Goal: Navigation & Orientation: Find specific page/section

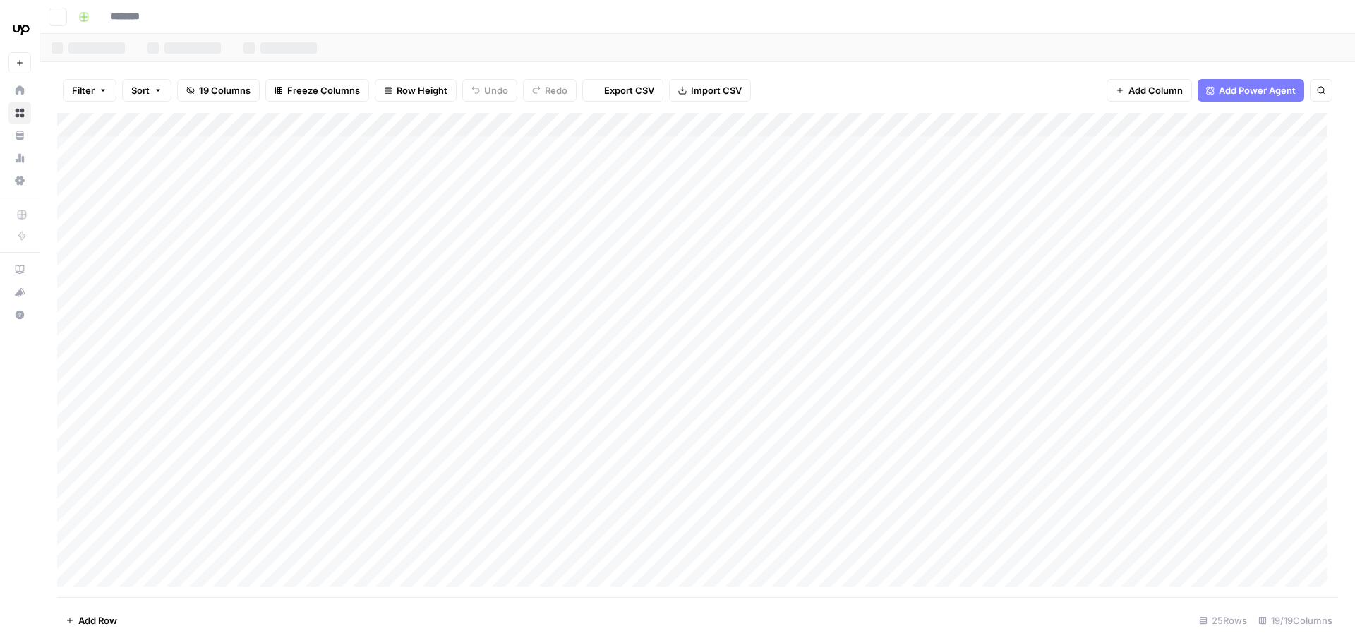
type input "**********"
click at [840, 224] on div "Add Column" at bounding box center [697, 355] width 1281 height 484
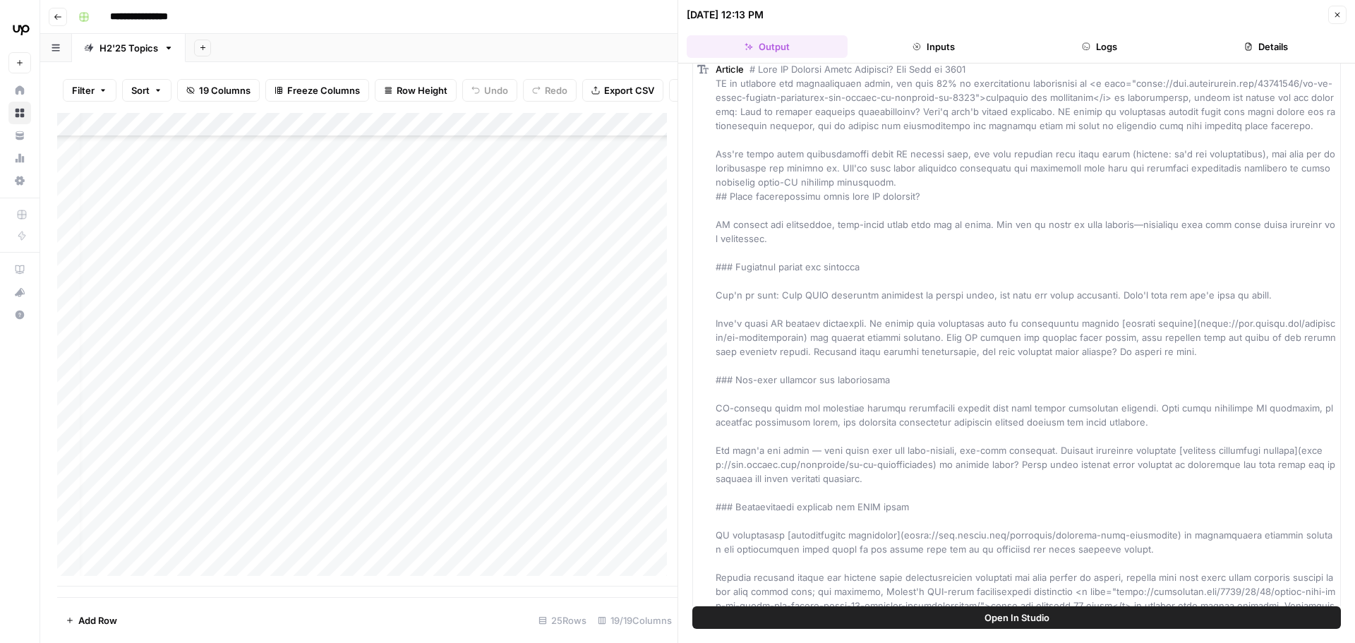
scroll to position [0, 12]
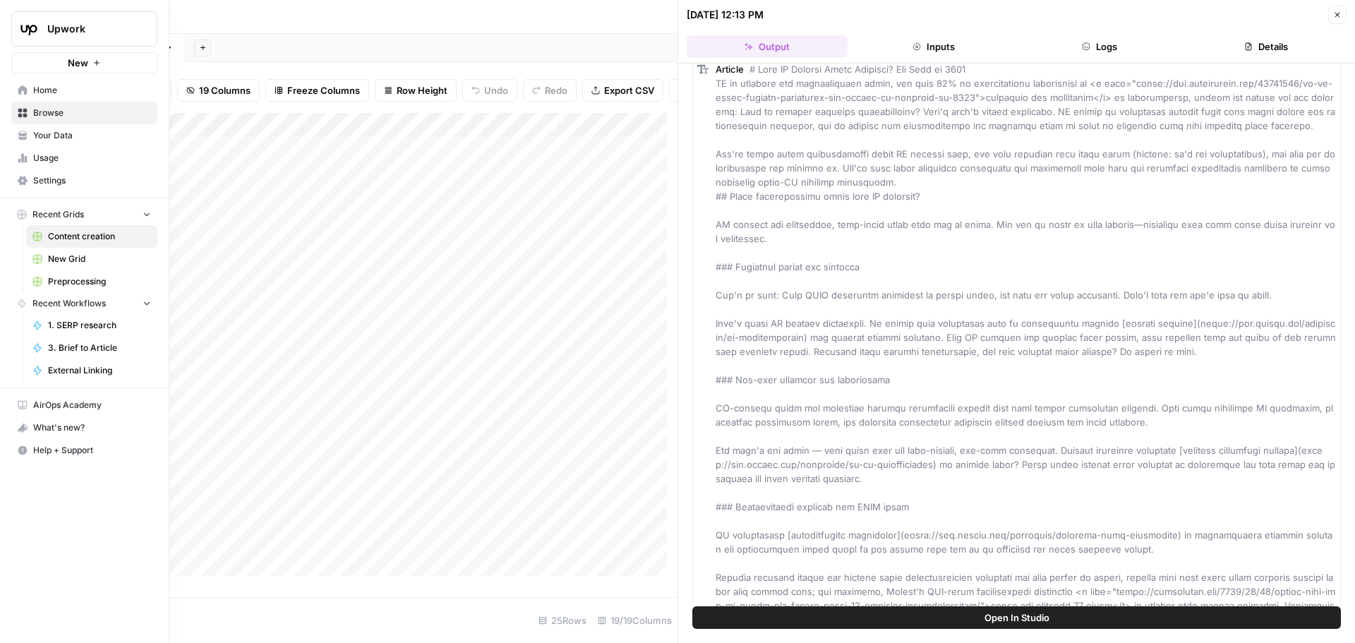
click at [32, 132] on link "Your Data" at bounding box center [84, 135] width 146 height 23
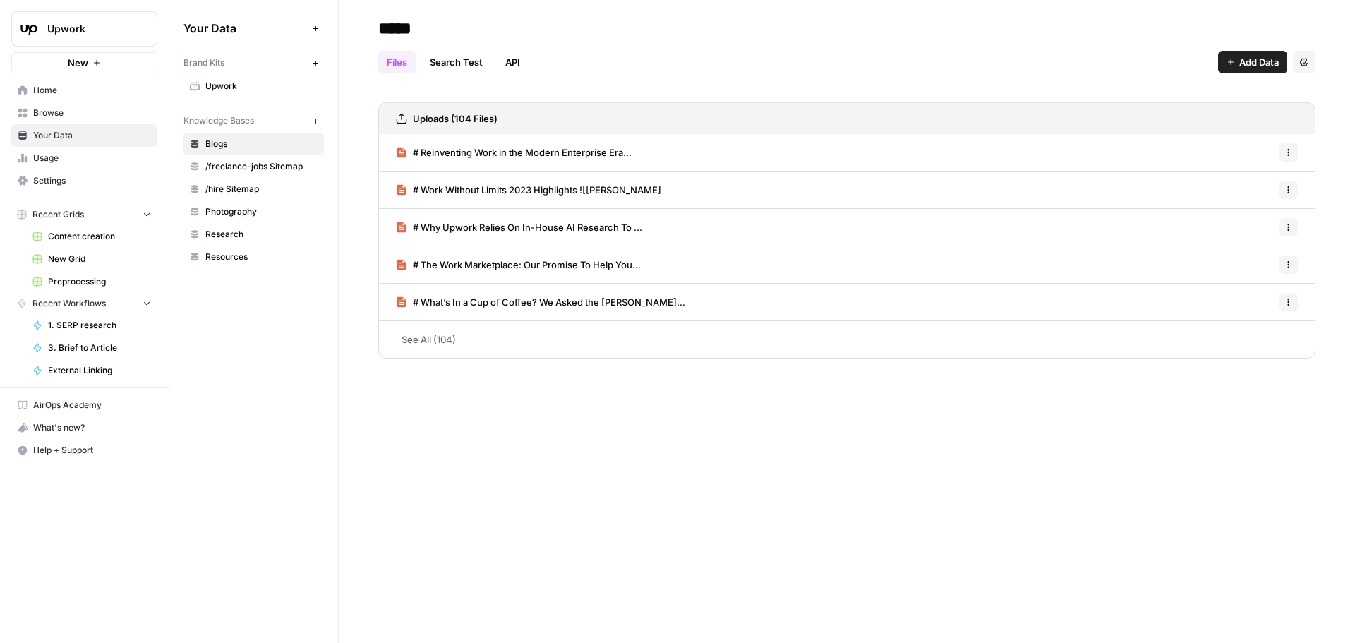
click at [234, 85] on span "Upwork" at bounding box center [261, 86] width 112 height 13
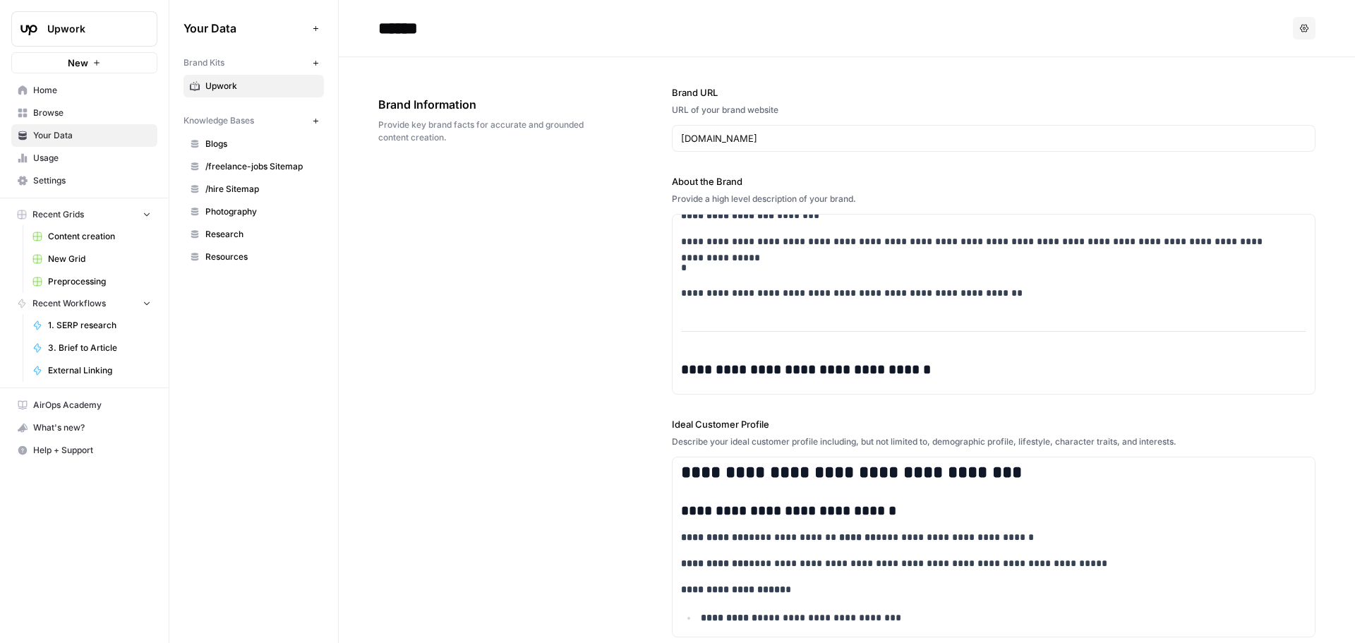
click at [76, 94] on span "Home" at bounding box center [92, 90] width 118 height 13
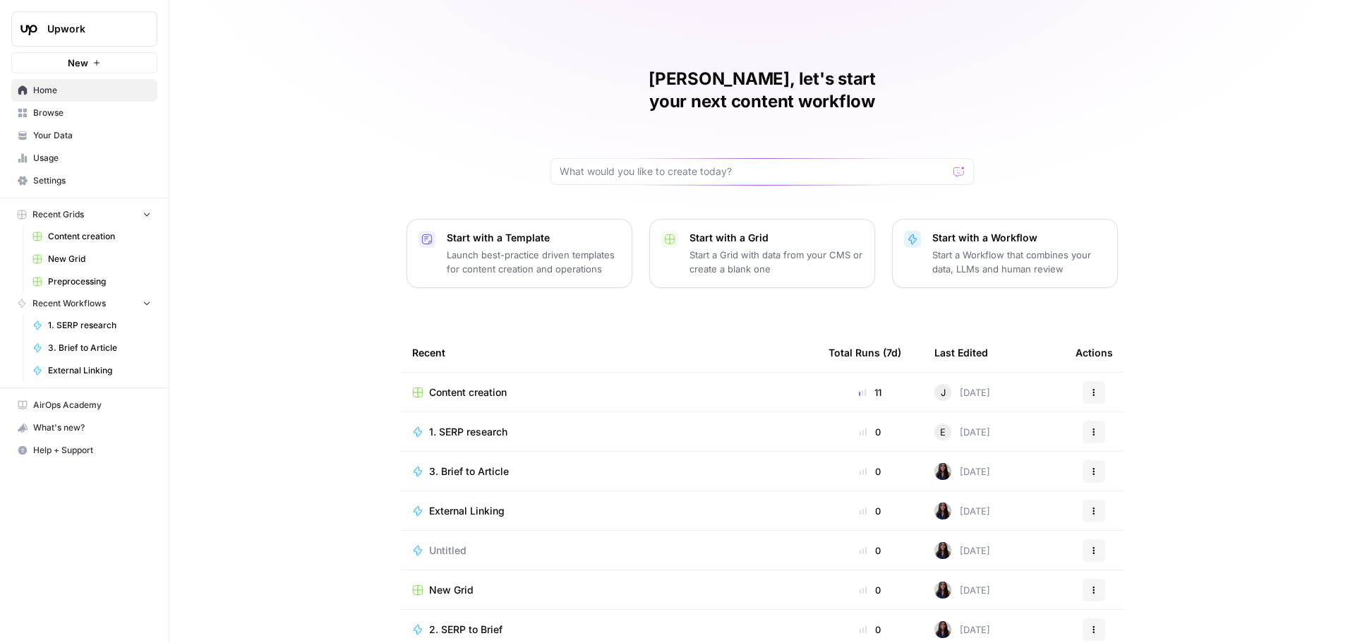
click at [91, 237] on span "Content creation" at bounding box center [99, 236] width 103 height 13
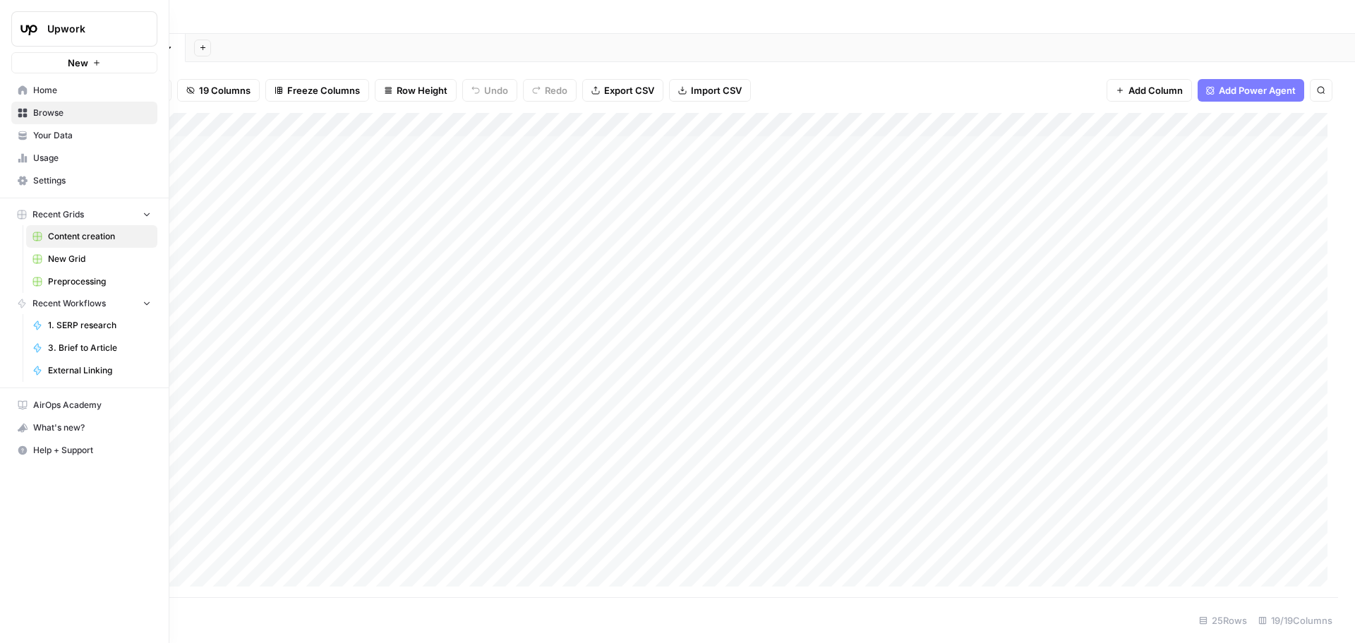
click at [42, 88] on span "Home" at bounding box center [92, 90] width 118 height 13
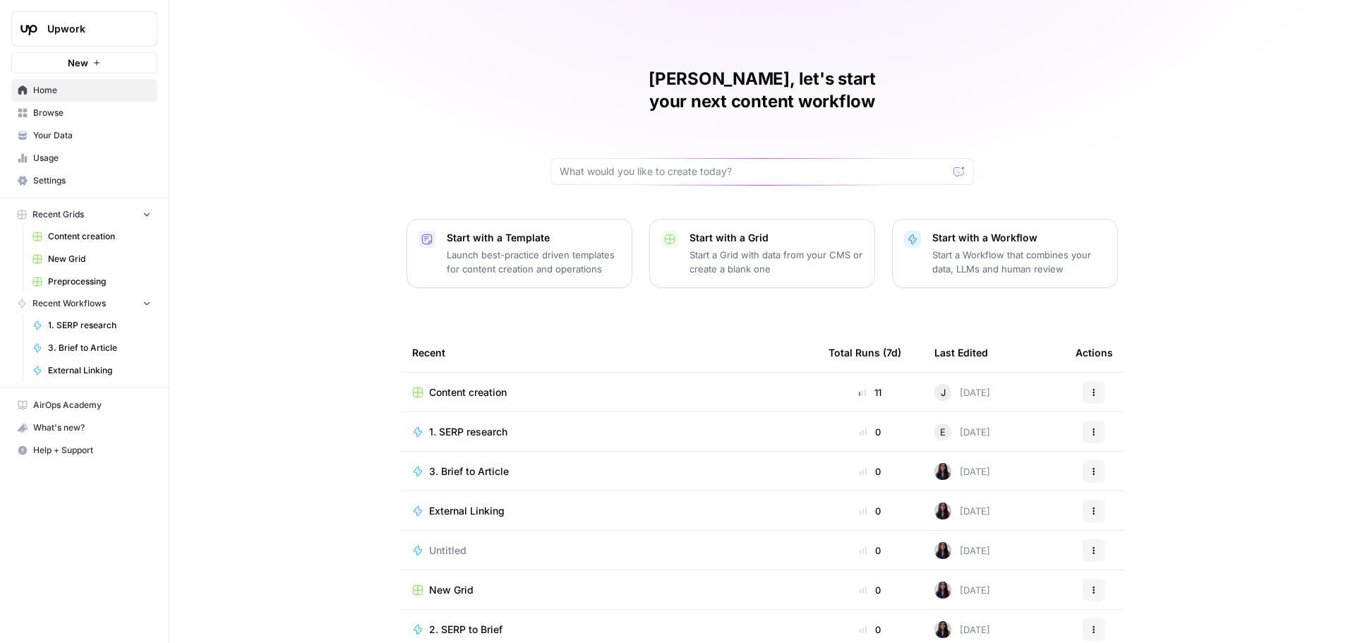
click at [67, 136] on span "Your Data" at bounding box center [92, 135] width 118 height 13
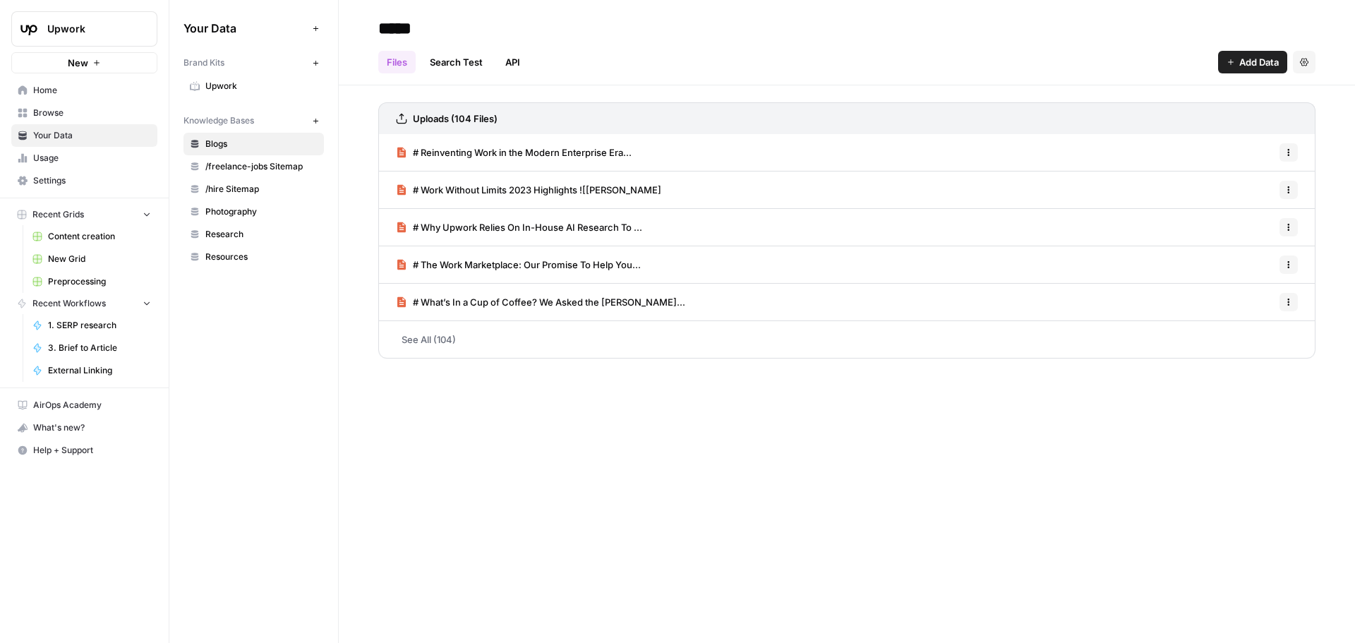
click at [240, 84] on span "Upwork" at bounding box center [261, 86] width 112 height 13
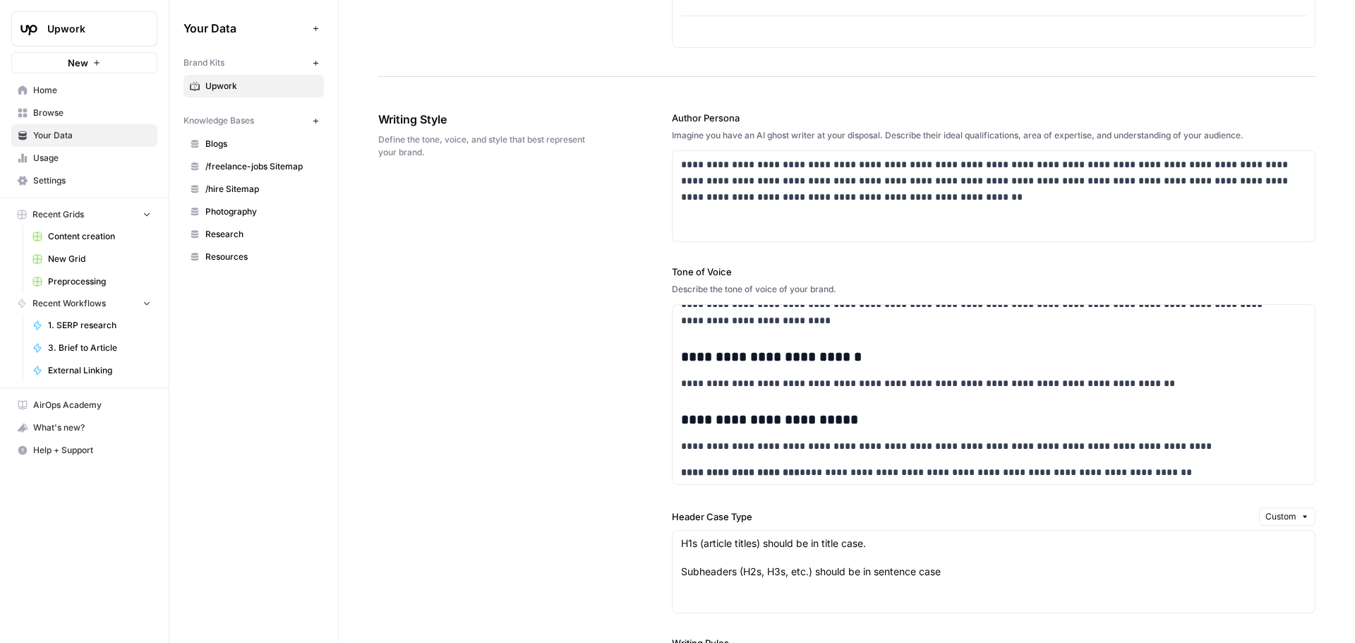
scroll to position [3919, 0]
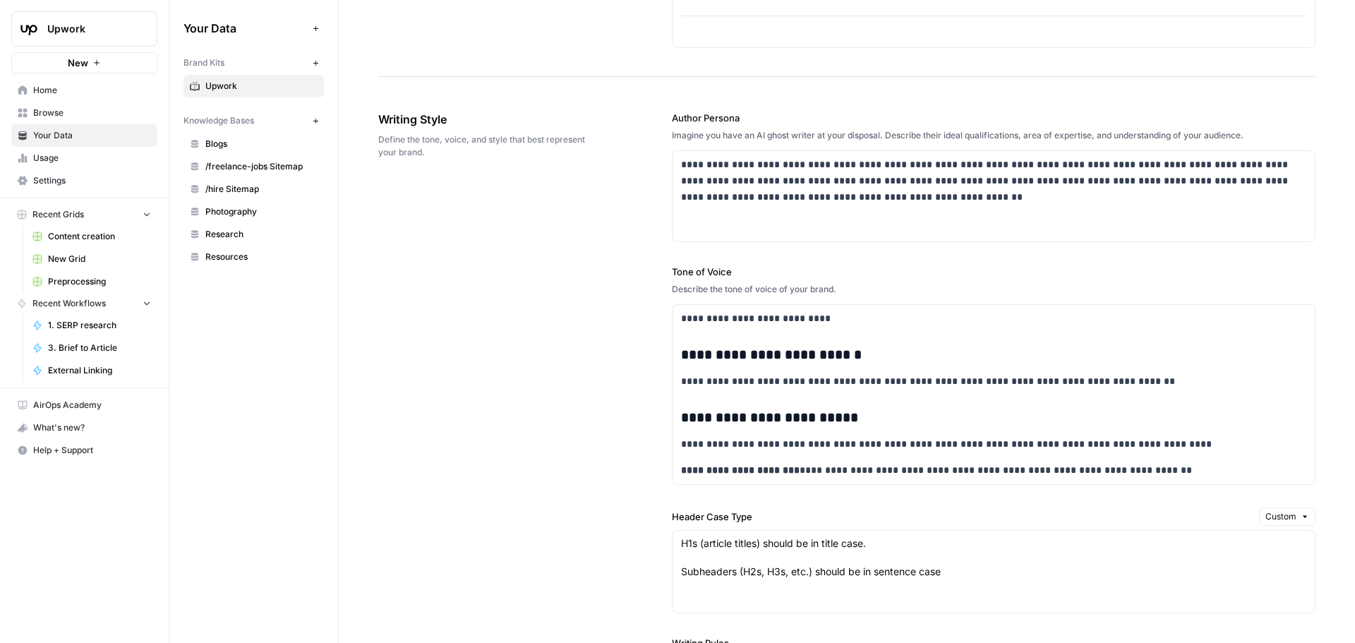
click at [102, 230] on span "Content creation" at bounding box center [99, 236] width 103 height 13
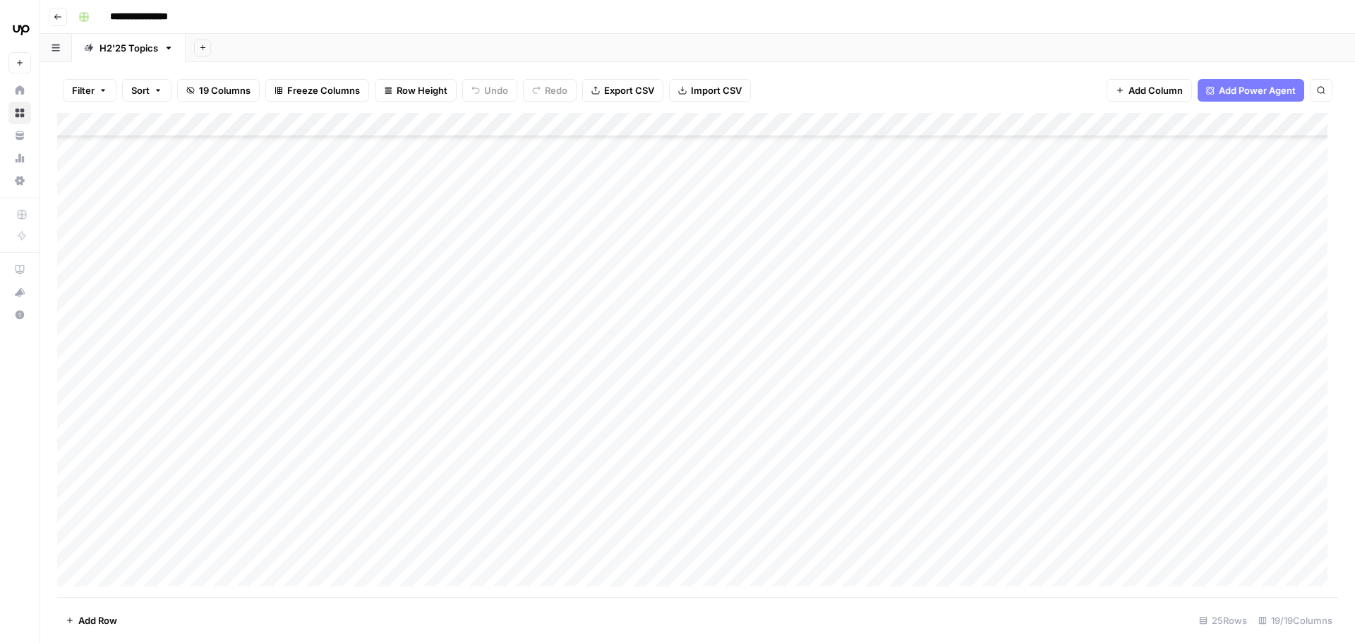
scroll to position [490, 0]
